Goal: Book appointment/travel/reservation

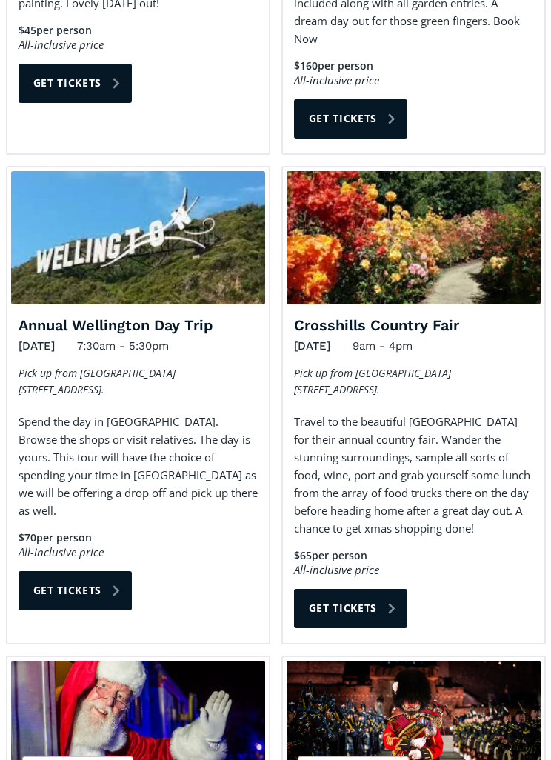
scroll to position [1704, 0]
click at [90, 571] on link "Get tickets" at bounding box center [76, 590] width 114 height 39
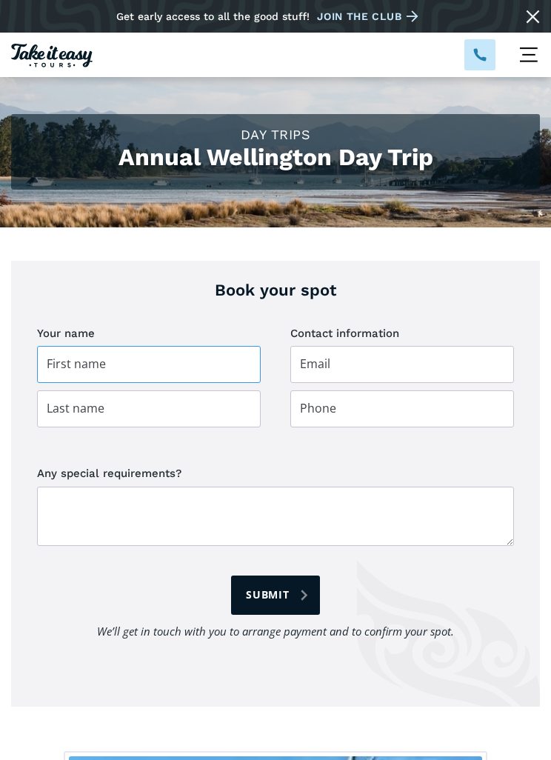
click at [140, 363] on input "Day trip booking" at bounding box center [149, 364] width 224 height 37
type input "Joanne"
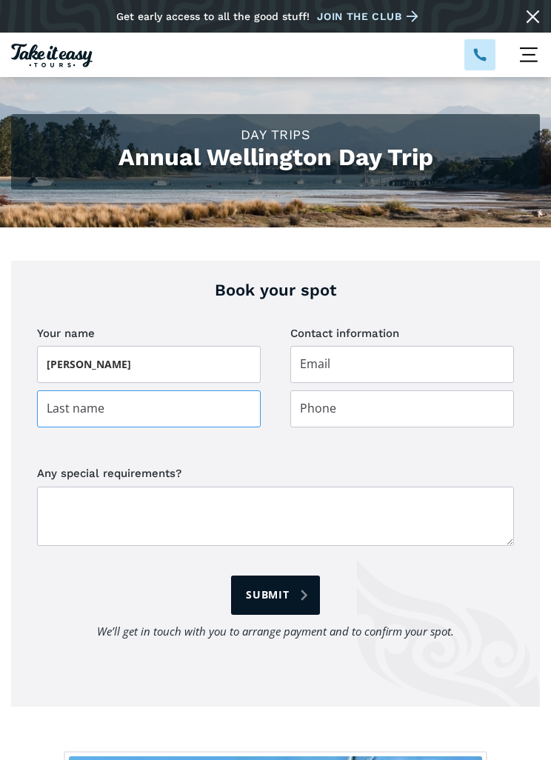
click at [128, 401] on input "Day trip booking" at bounding box center [149, 408] width 224 height 37
type input "Cormack"
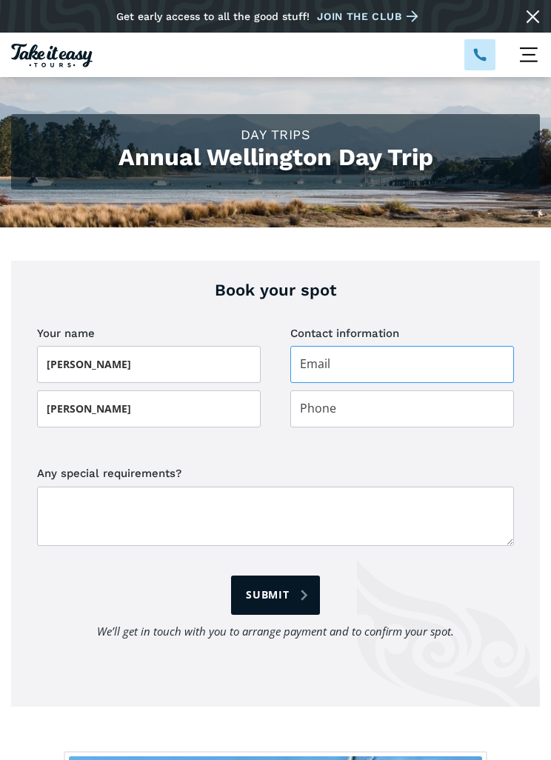
click at [350, 364] on input "Day trip booking" at bounding box center [402, 364] width 224 height 37
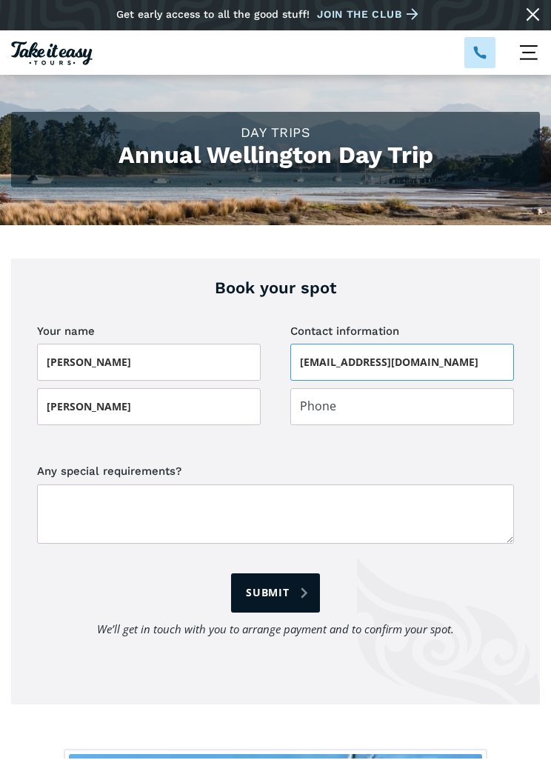
type input "jocormack@inspire.net.nz"
click at [323, 410] on input "Day trip booking" at bounding box center [402, 408] width 224 height 37
type input "0211321239"
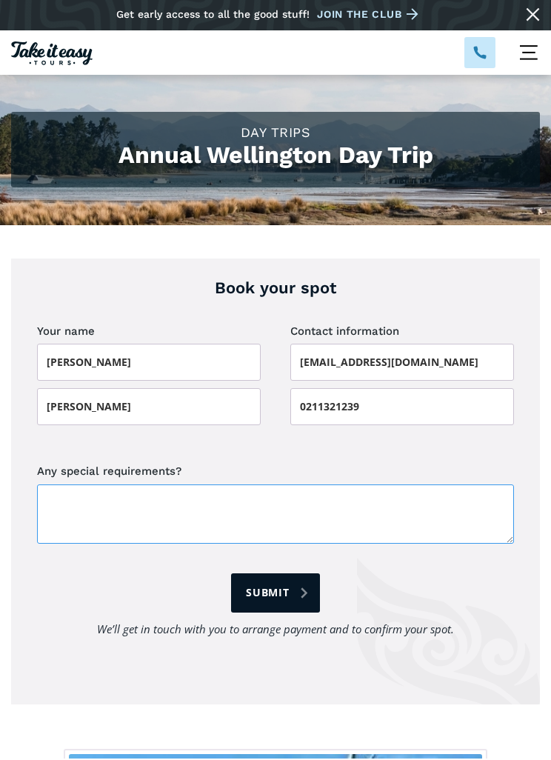
click at [93, 506] on textarea "Any special requirements?" at bounding box center [275, 516] width 477 height 59
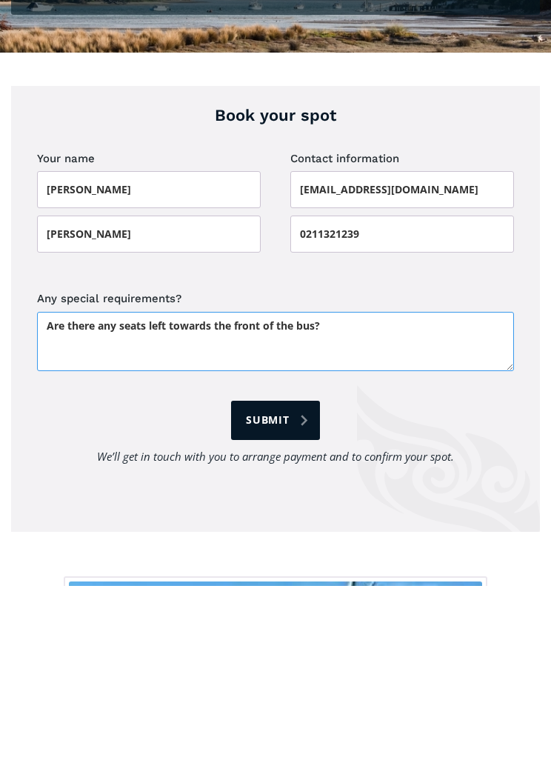
click at [167, 487] on textarea "Are there any seats left towards the front of the bus?" at bounding box center [275, 516] width 477 height 59
click at [418, 487] on textarea "Are there any seats available towards the front of the bus?" at bounding box center [275, 516] width 477 height 59
type textarea "Are there any seats available towards the front of the bus?"
click at [296, 576] on input "Submit" at bounding box center [275, 595] width 88 height 39
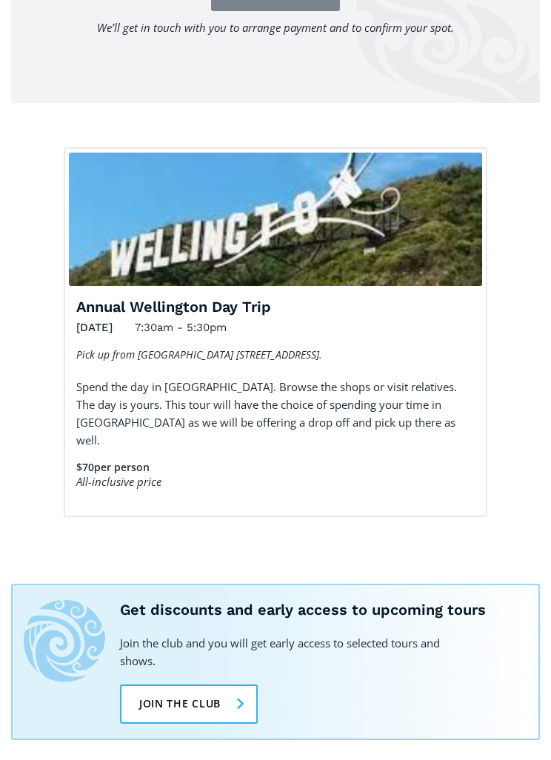
scroll to position [604, 0]
type input "Submit"
